Goal: Information Seeking & Learning: Learn about a topic

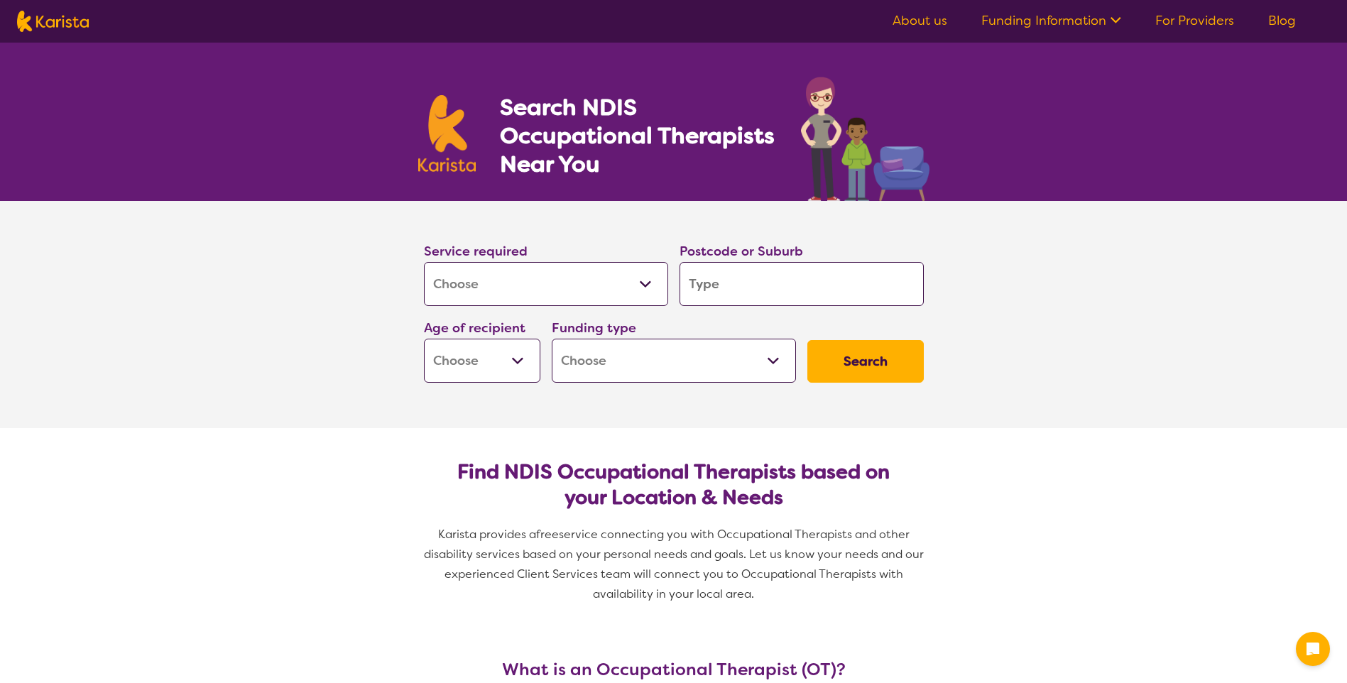
select select "[MEDICAL_DATA]"
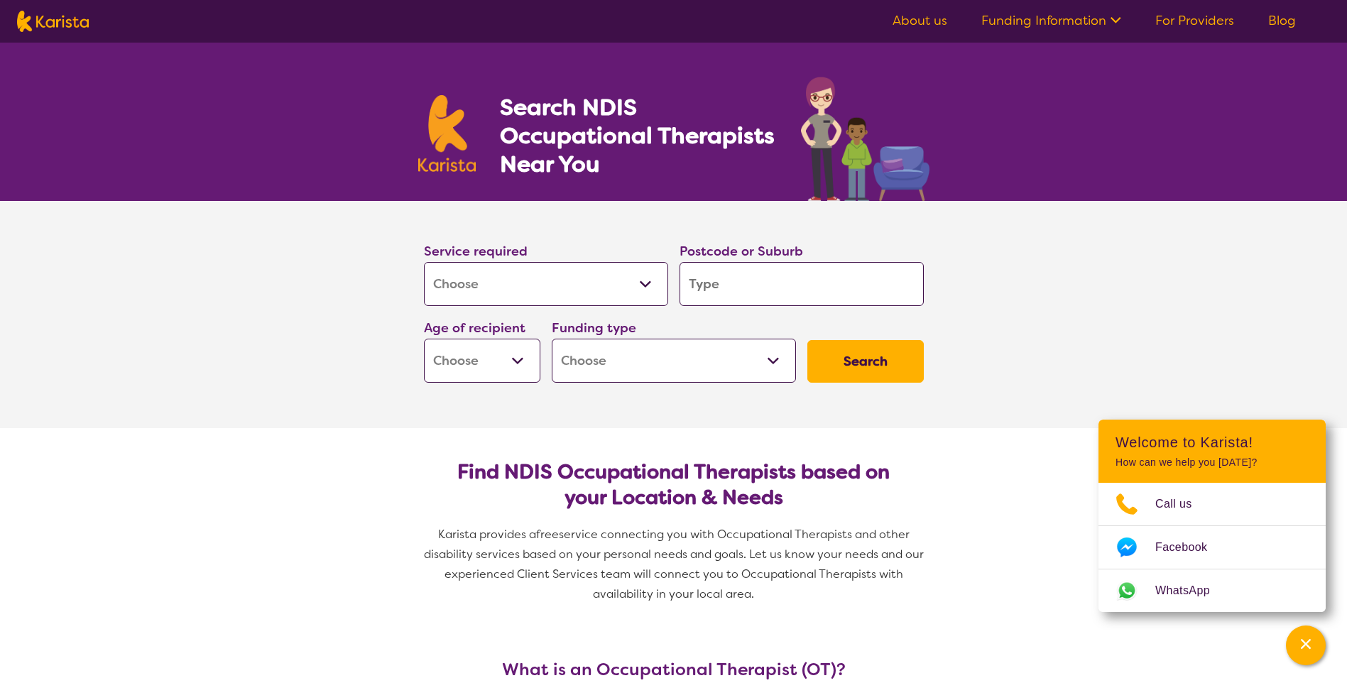
click at [755, 286] on input "search" at bounding box center [802, 284] width 244 height 44
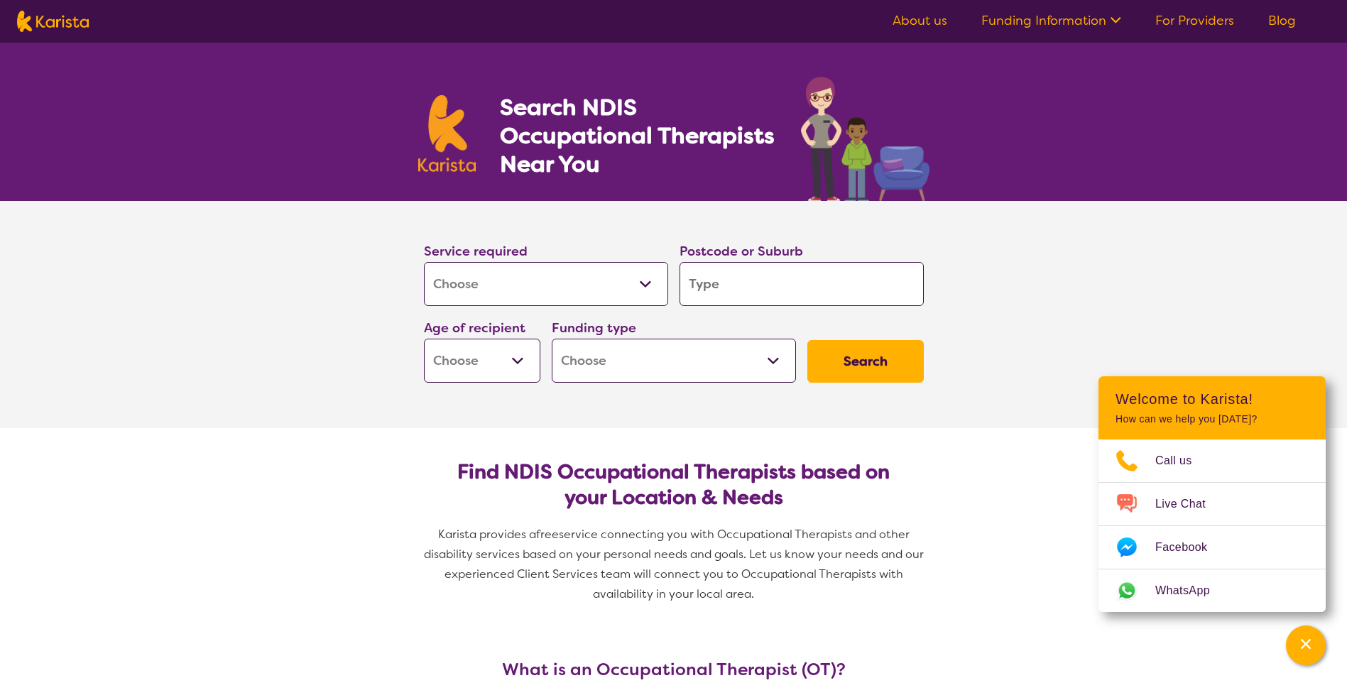
click at [859, 359] on button "Search" at bounding box center [865, 361] width 116 height 43
click at [707, 253] on label "Postcode or Suburb" at bounding box center [742, 251] width 124 height 17
click at [714, 278] on input "search" at bounding box center [802, 284] width 244 height 44
type input "2"
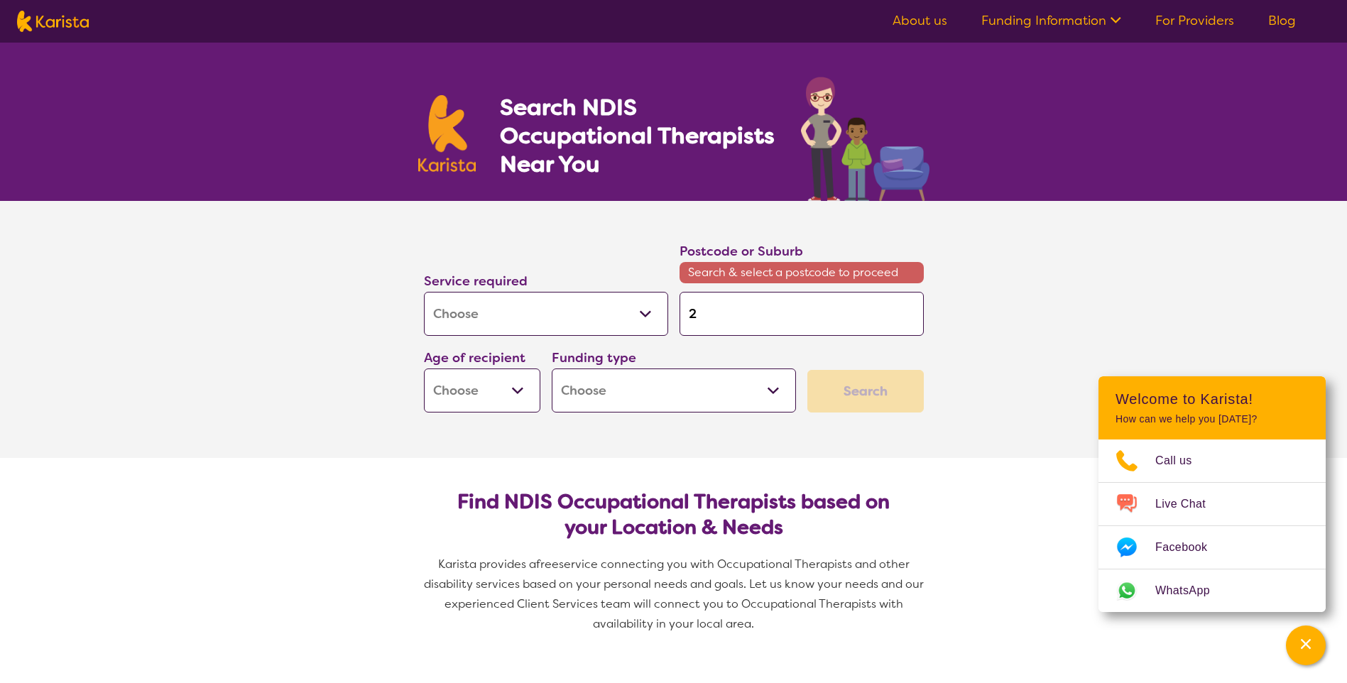
type input "26"
type input "264"
type input "2640"
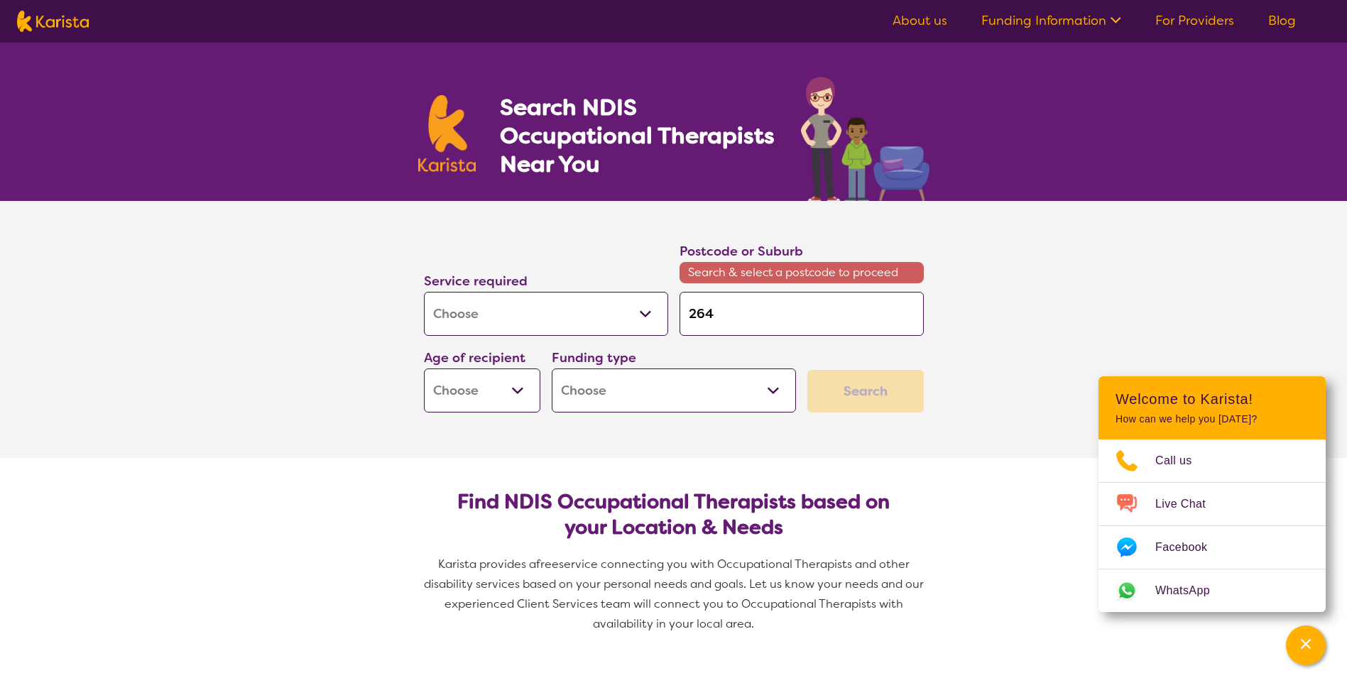
type input "2640"
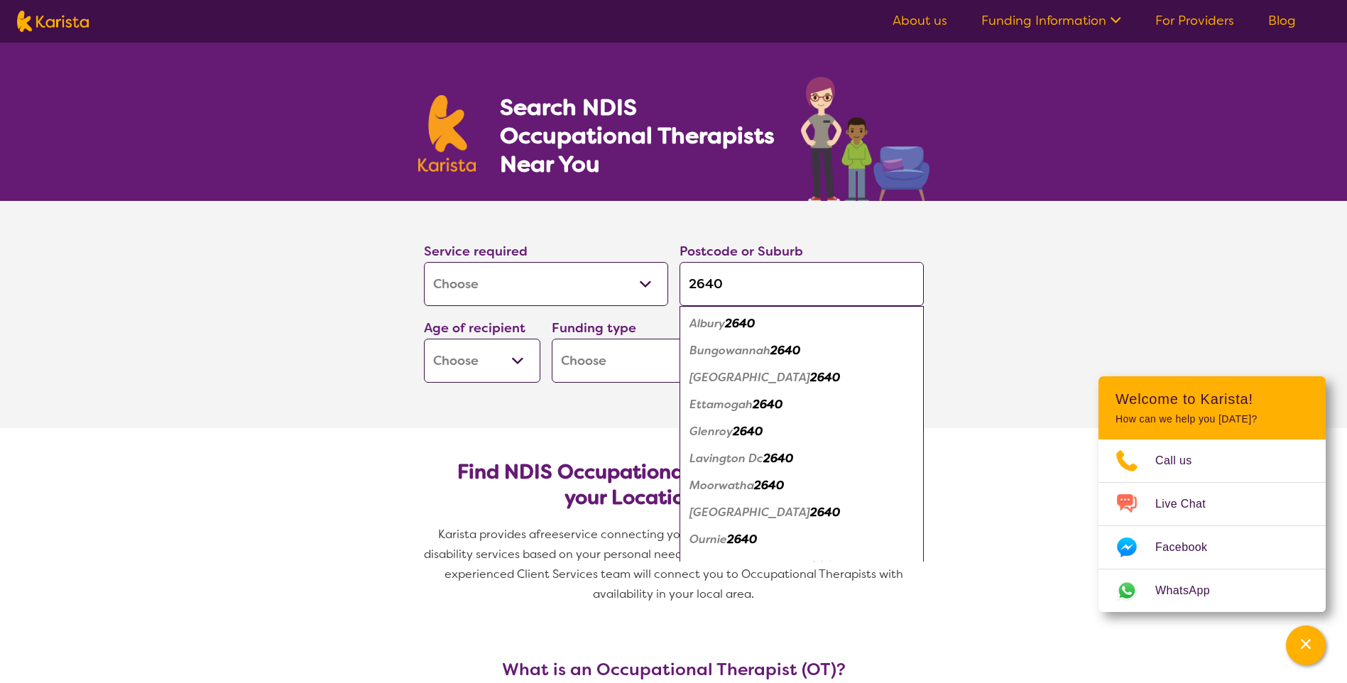
type input "2640"
click at [742, 330] on em "2640" at bounding box center [740, 323] width 30 height 15
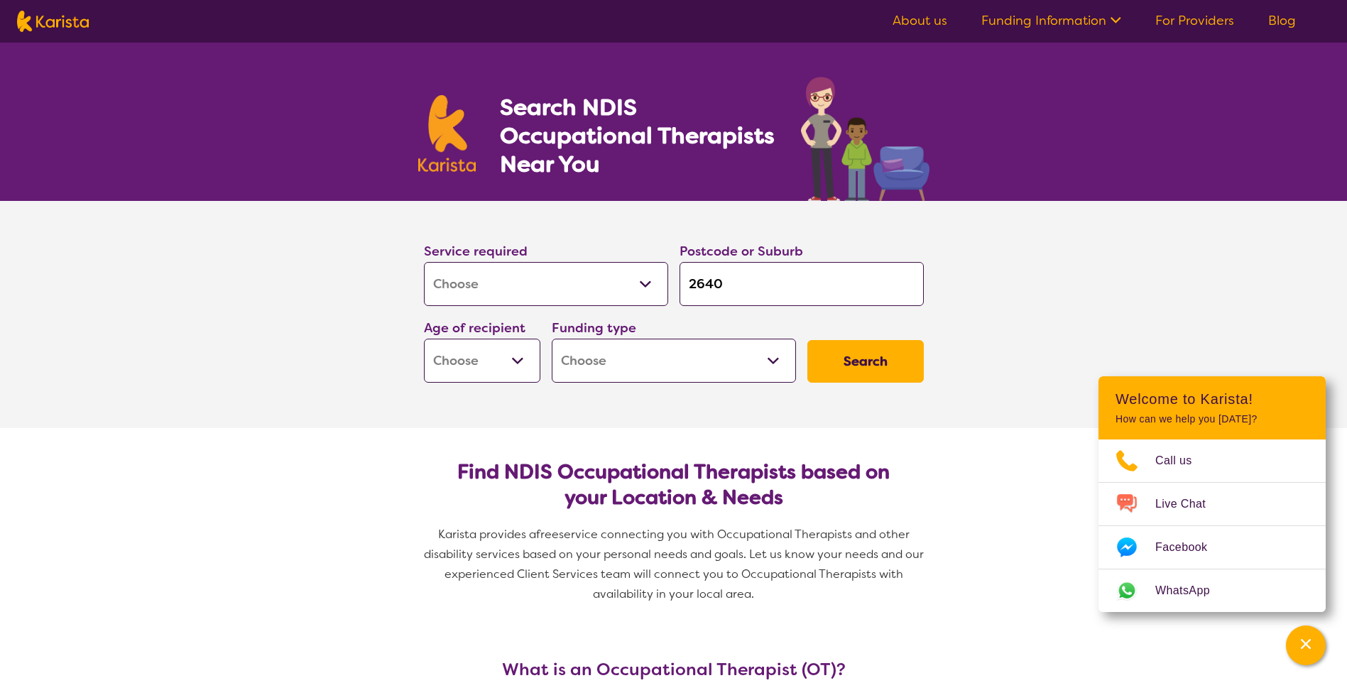
click at [873, 350] on button "Search" at bounding box center [865, 361] width 116 height 43
click at [524, 357] on select "Early Childhood - 0 to 9 Child - 10 to 11 Adolescent - 12 to 17 Adult - 18 to 6…" at bounding box center [482, 361] width 116 height 44
select select "EC"
click at [424, 339] on select "Early Childhood - 0 to 9 Child - 10 to 11 Adolescent - 12 to 17 Adult - 18 to 6…" at bounding box center [482, 361] width 116 height 44
select select "EC"
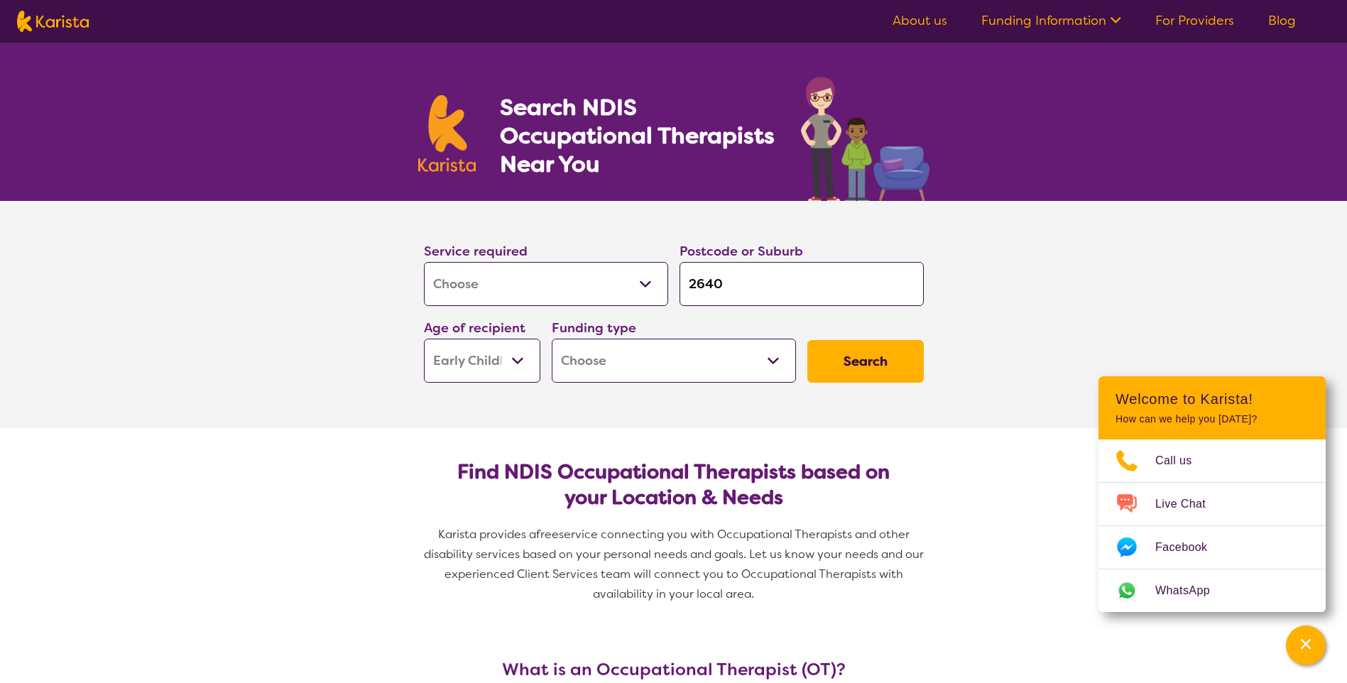
click at [854, 371] on button "Search" at bounding box center [865, 361] width 116 height 43
click at [795, 370] on select "Home Care Package (HCP) National Disability Insurance Scheme (NDIS) I don't know" at bounding box center [674, 361] width 244 height 44
select select "i-don-t-know"
click at [552, 339] on select "Home Care Package (HCP) National Disability Insurance Scheme (NDIS) I don't know" at bounding box center [674, 361] width 244 height 44
select select "i-don-t-know"
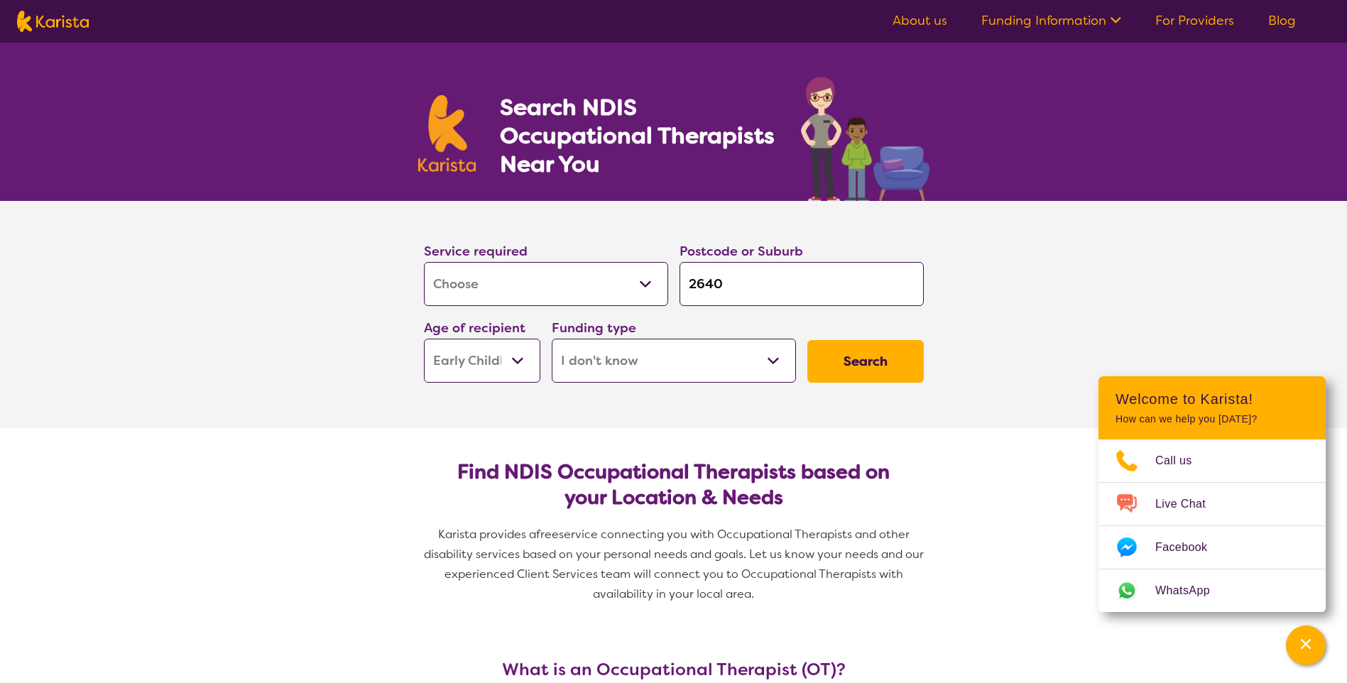
click at [832, 365] on button "Search" at bounding box center [865, 361] width 116 height 43
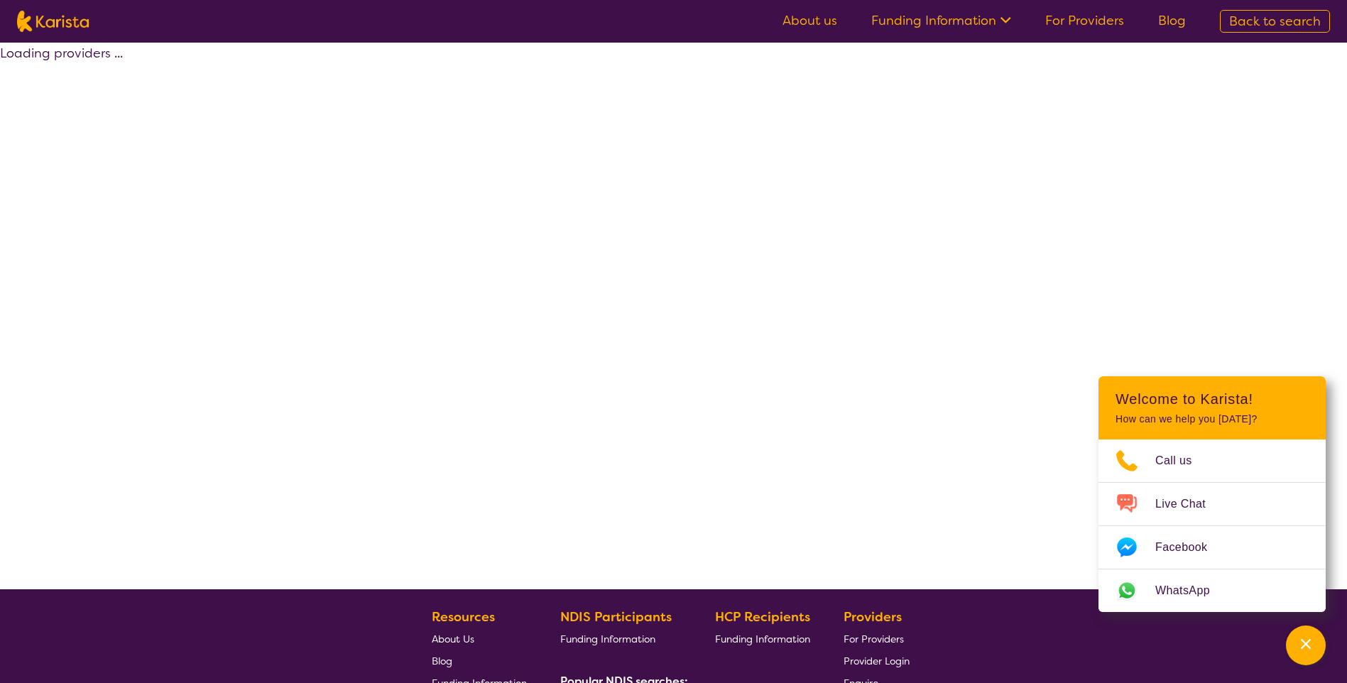
select select "[MEDICAL_DATA]"
select select "EC"
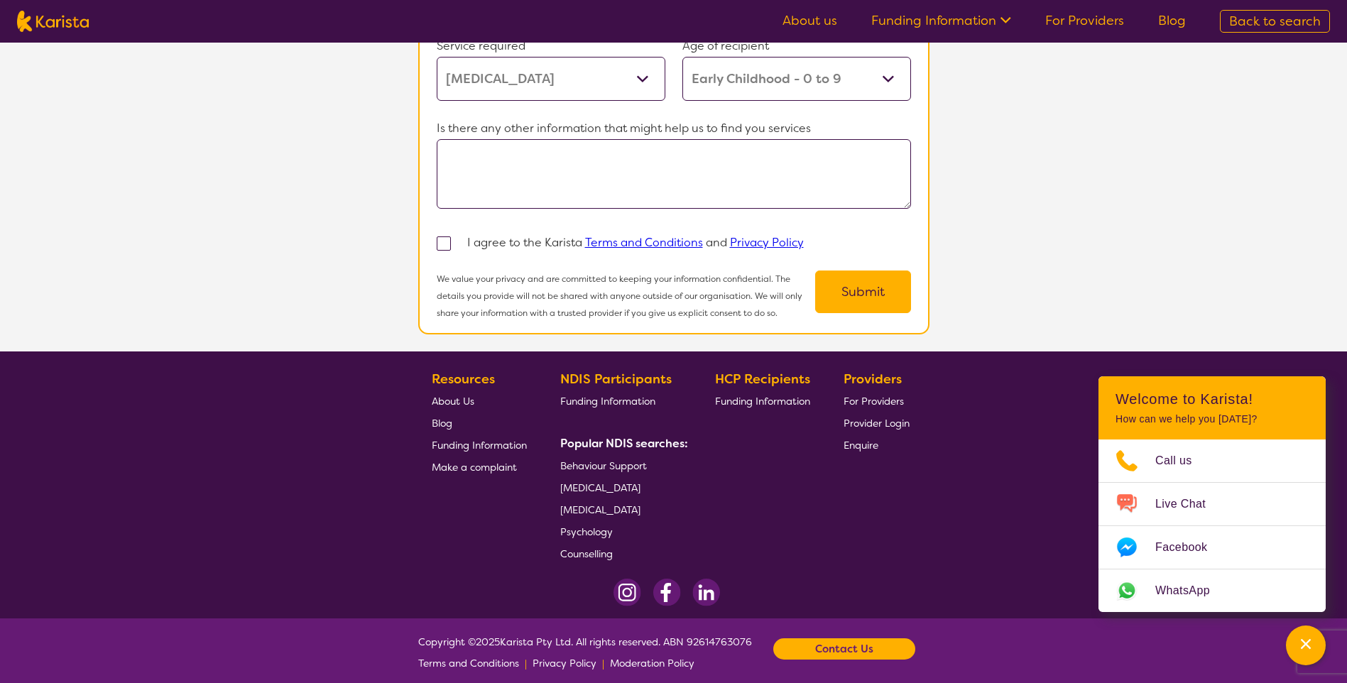
scroll to position [1202, 0]
